Goal: Task Accomplishment & Management: Use online tool/utility

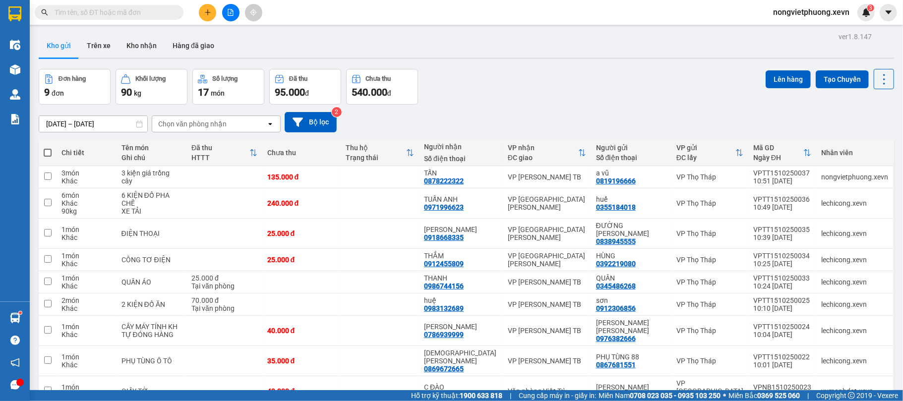
click at [123, 14] on input "text" at bounding box center [113, 12] width 117 height 11
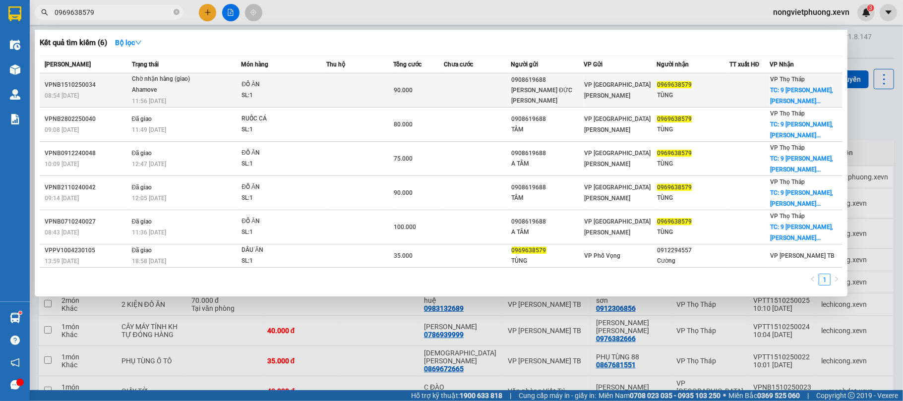
type input "0969638579"
click at [541, 85] on div "0908619688" at bounding box center [548, 80] width 72 height 10
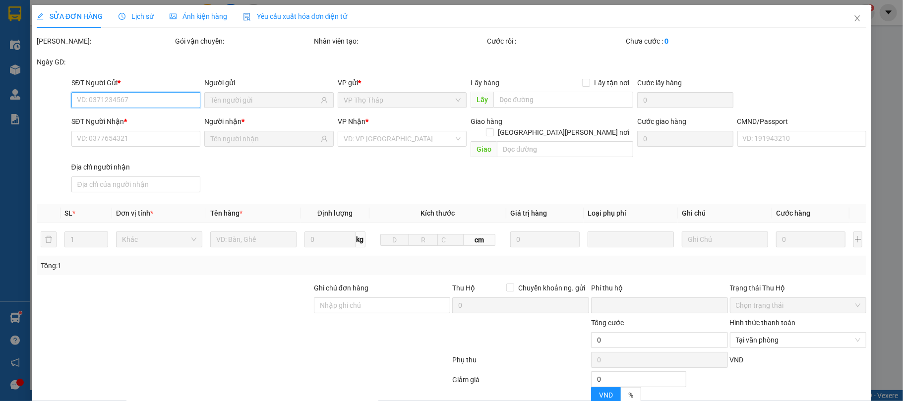
type input "0908619688"
type input "[PERSON_NAME] ĐỨC [PERSON_NAME]"
type input "0969638579"
type input "TÙNG"
checkbox input "true"
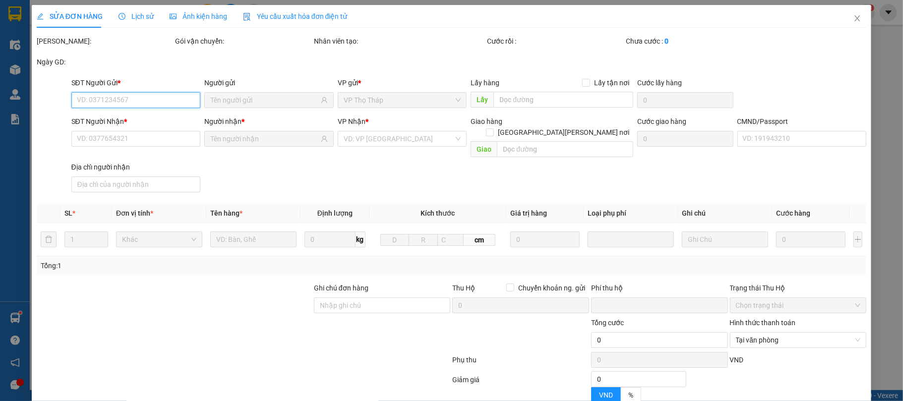
type input "9 [PERSON_NAME], [GEOGRAPHIC_DATA], [GEOGRAPHIC_DATA], [GEOGRAPHIC_DATA], [GEOG…"
type input "55.000"
type input "1"
type input "0"
type input "90.000"
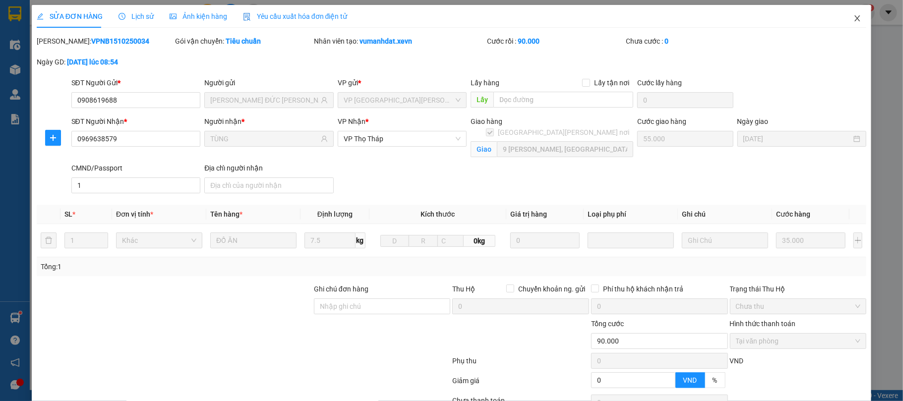
click at [854, 22] on icon "close" at bounding box center [858, 18] width 8 height 8
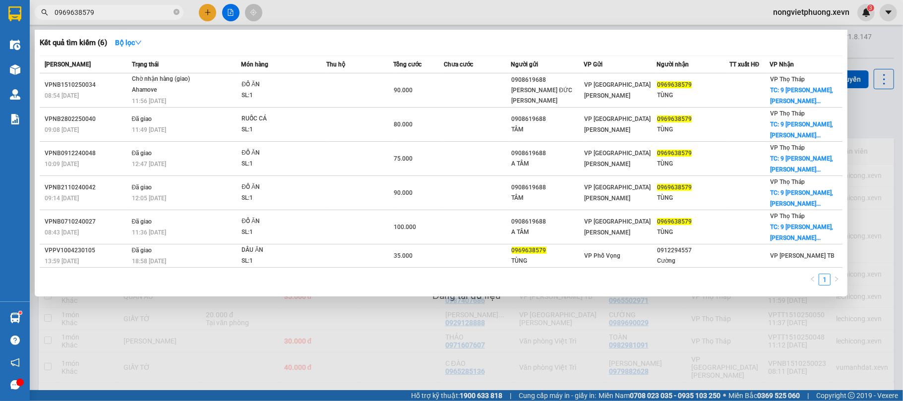
click at [127, 11] on input "0969638579" at bounding box center [113, 12] width 117 height 11
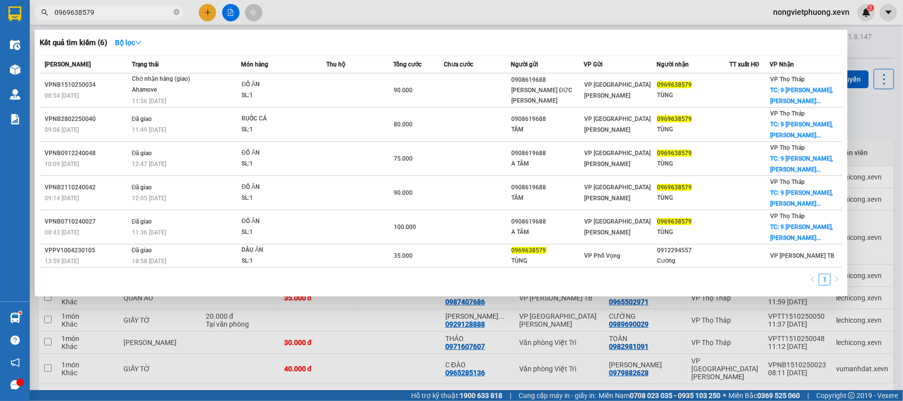
click at [22, 11] on div at bounding box center [14, 13] width 17 height 17
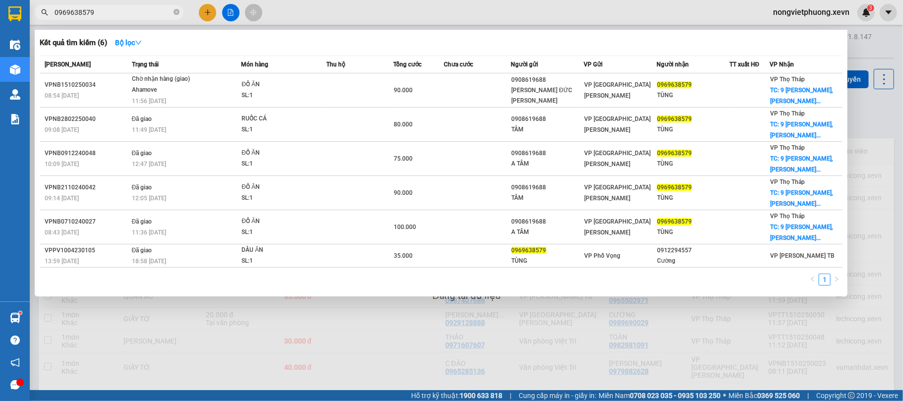
click at [295, 326] on div at bounding box center [451, 200] width 903 height 401
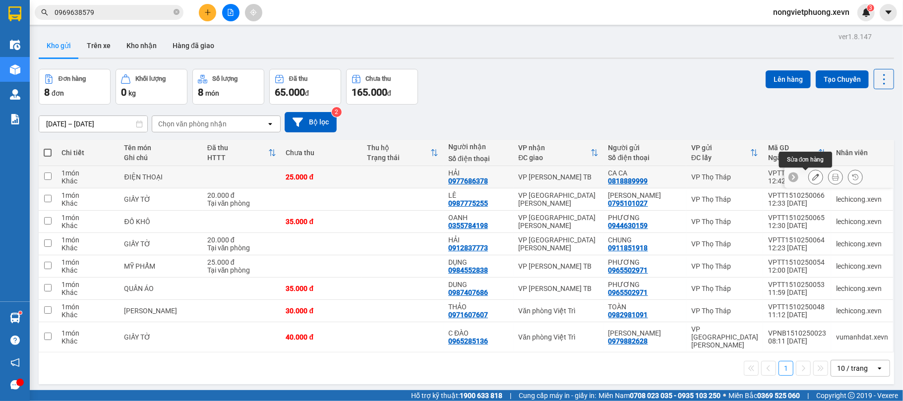
click at [832, 175] on icon at bounding box center [835, 177] width 7 height 7
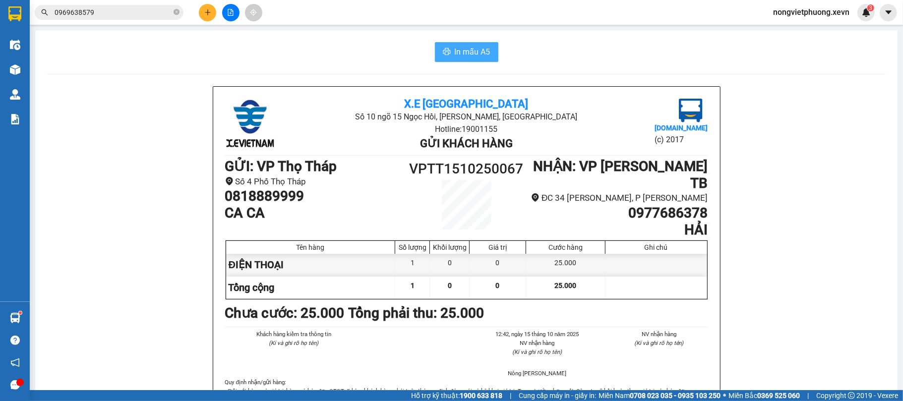
click at [483, 47] on span "In mẫu A5" at bounding box center [473, 52] width 36 height 12
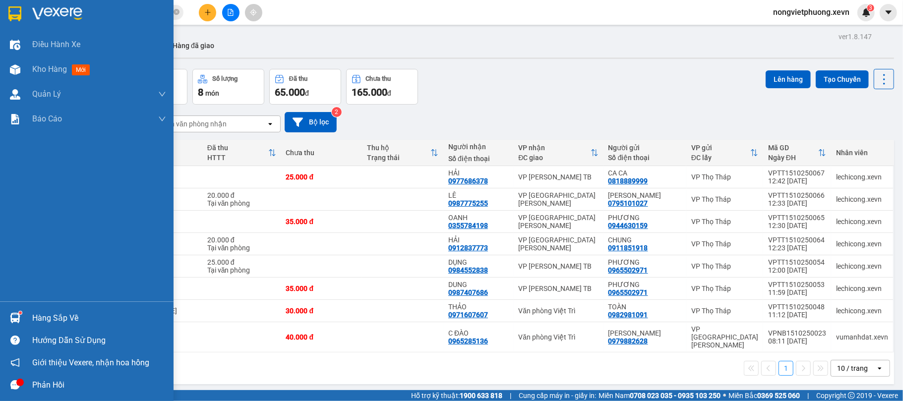
click at [13, 9] on img at bounding box center [14, 13] width 13 height 15
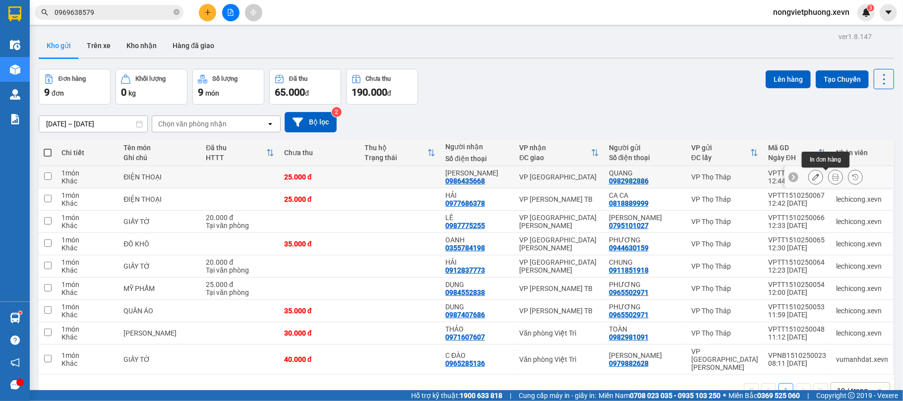
click at [832, 178] on icon at bounding box center [835, 177] width 7 height 7
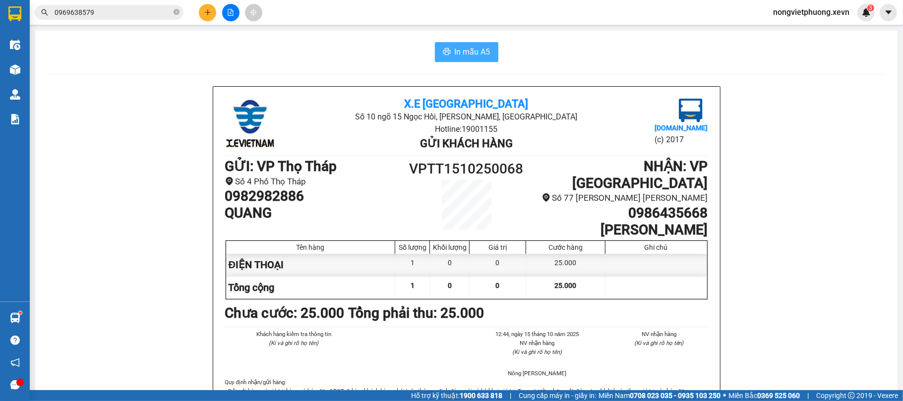
click at [461, 54] on span "In mẫu A5" at bounding box center [473, 52] width 36 height 12
